Goal: Task Accomplishment & Management: Manage account settings

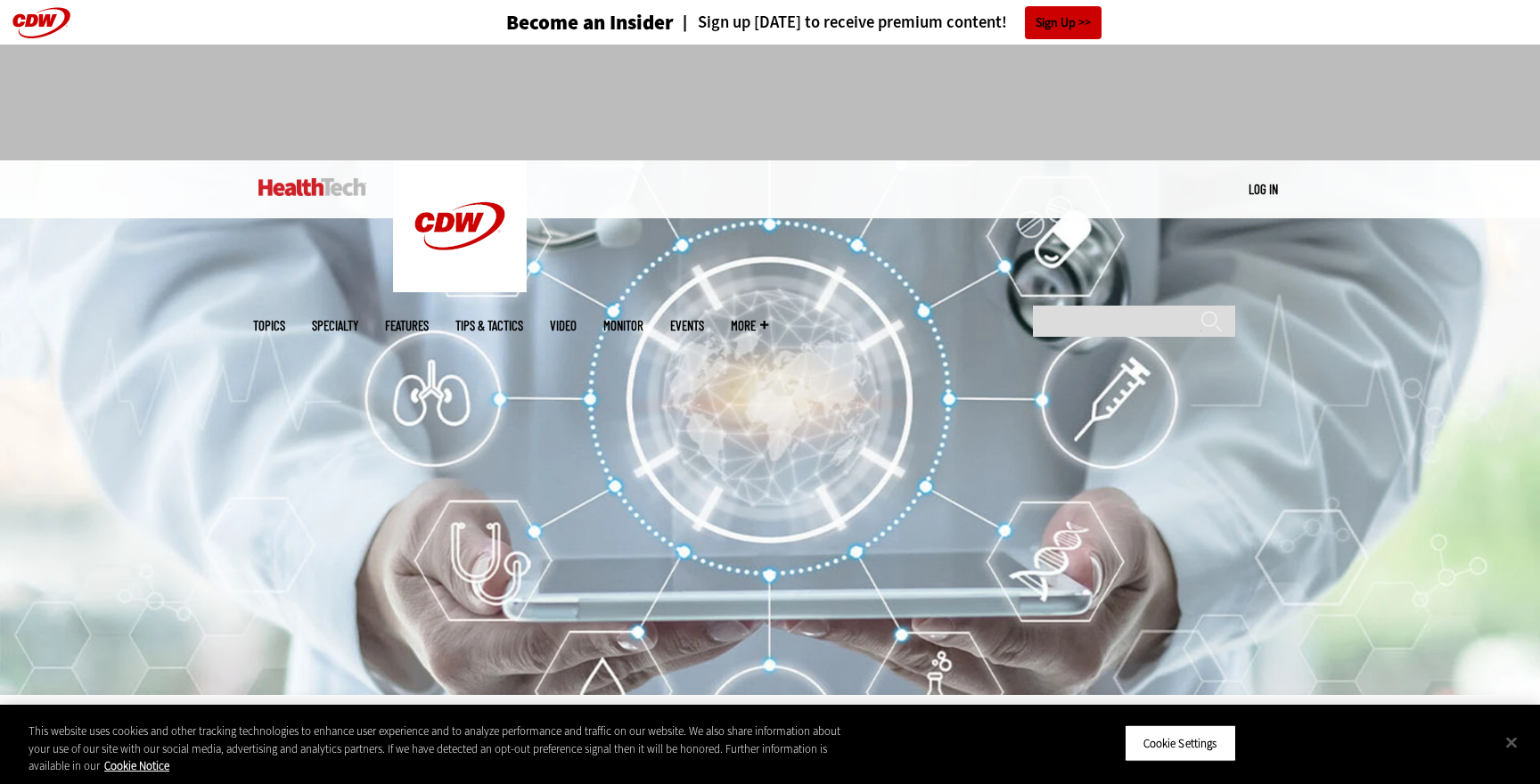
click at [1263, 188] on link "Log in" at bounding box center [1263, 188] width 29 height 16
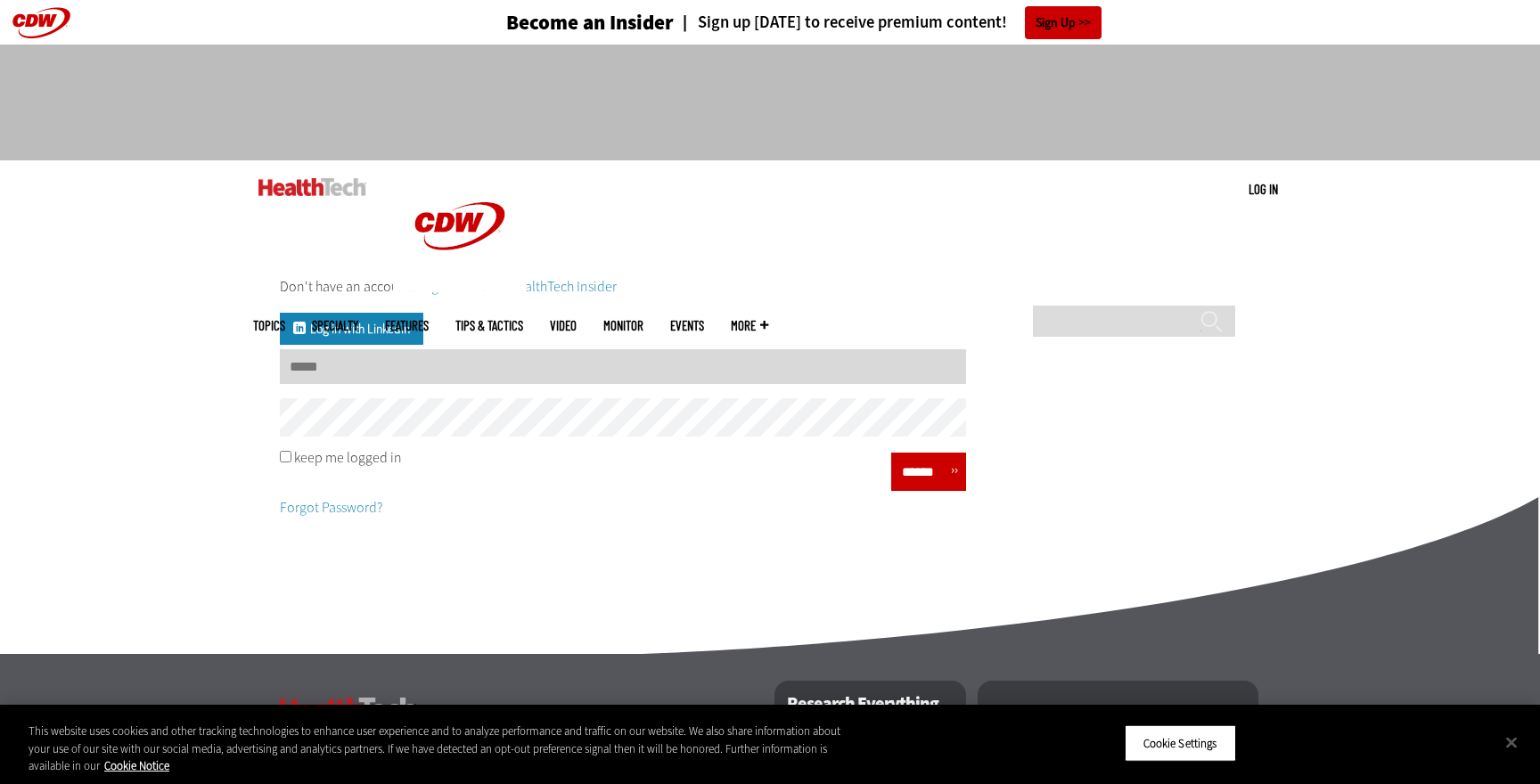
click at [599, 376] on input "Username" at bounding box center [622, 367] width 686 height 35
type input "**********"
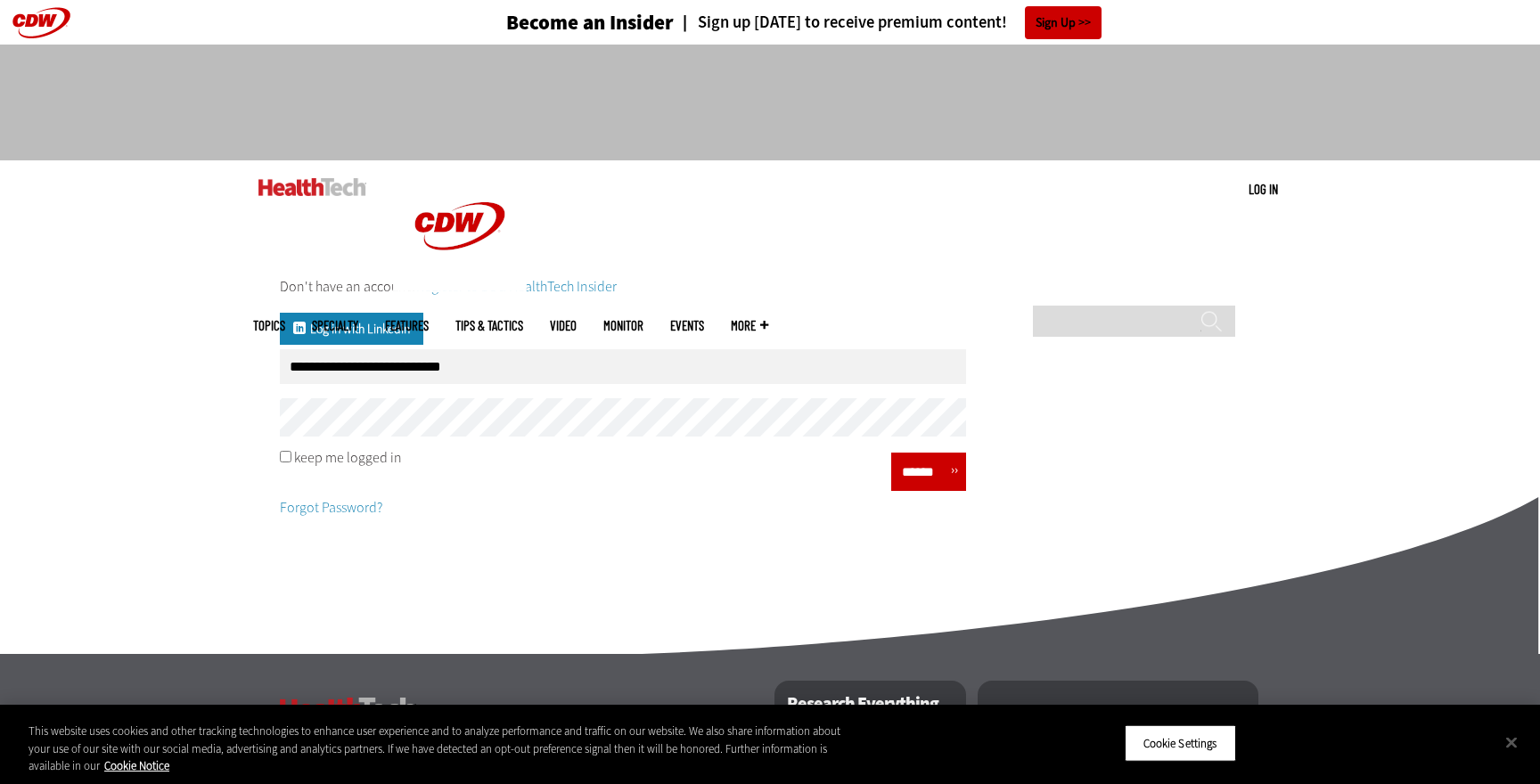
click at [907, 466] on input "******" at bounding box center [923, 472] width 53 height 26
